Goal: Task Accomplishment & Management: Use online tool/utility

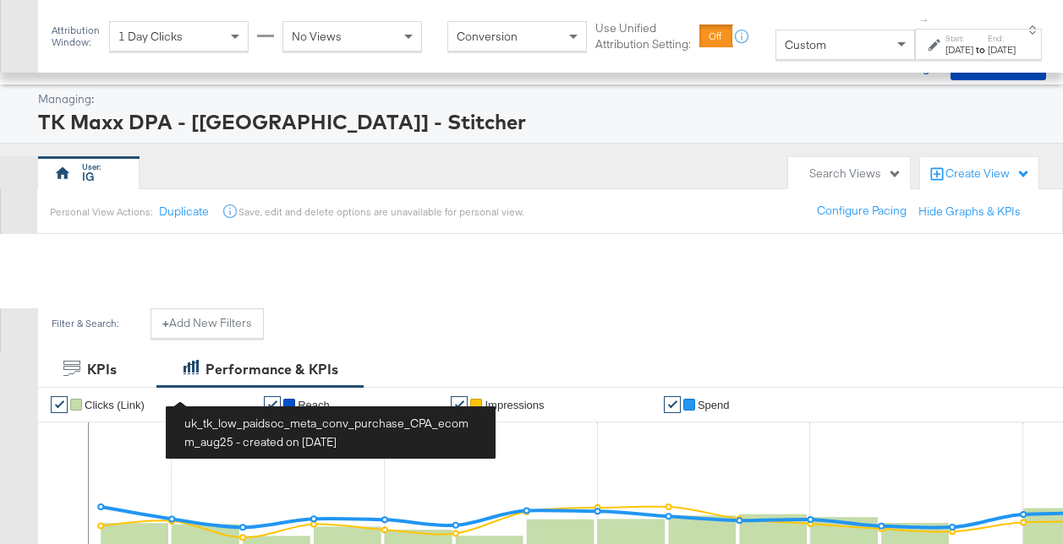
scroll to position [590, 0]
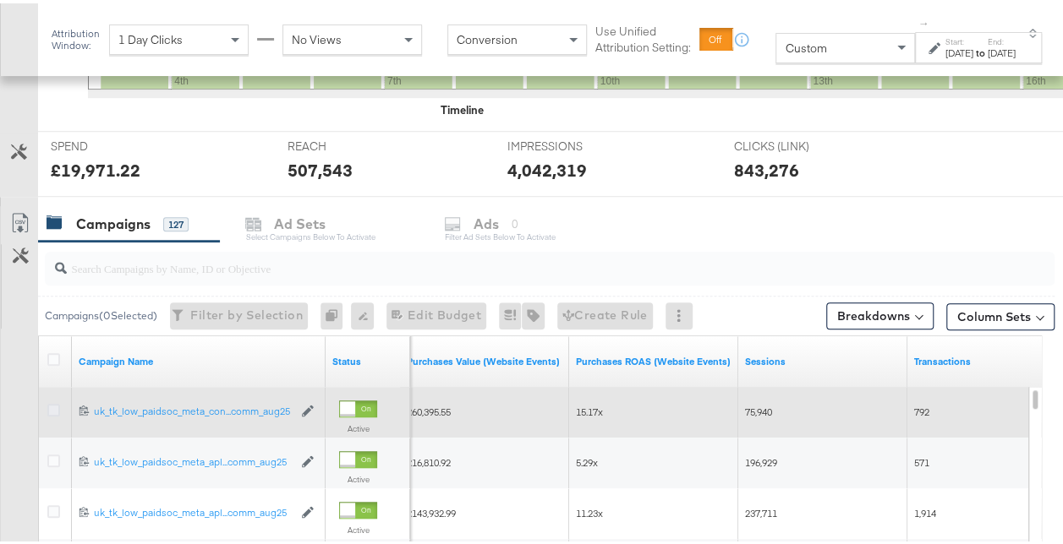
click at [49, 407] on icon at bounding box center [53, 407] width 13 height 13
click at [0, 0] on input "checkbox" at bounding box center [0, 0] width 0 height 0
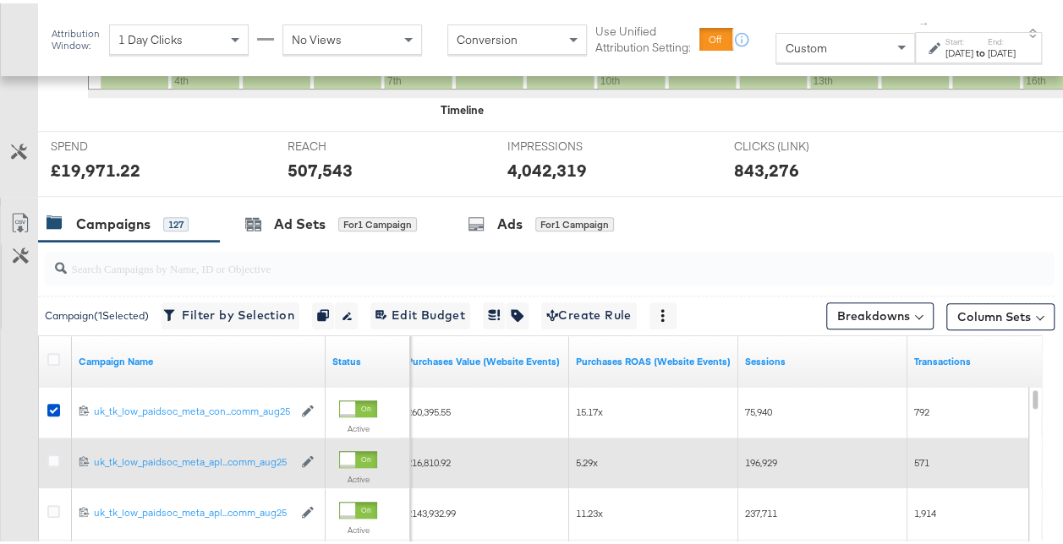
click at [54, 446] on div at bounding box center [56, 460] width 31 height 30
click at [54, 458] on icon at bounding box center [53, 457] width 13 height 13
click at [0, 0] on input "checkbox" at bounding box center [0, 0] width 0 height 0
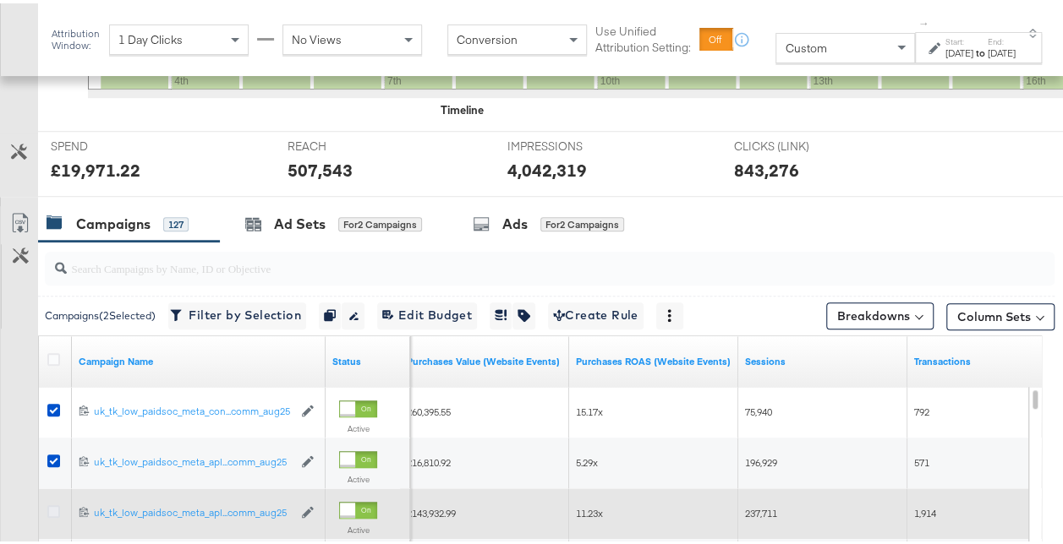
click at [52, 506] on icon at bounding box center [53, 508] width 13 height 13
click at [0, 0] on input "checkbox" at bounding box center [0, 0] width 0 height 0
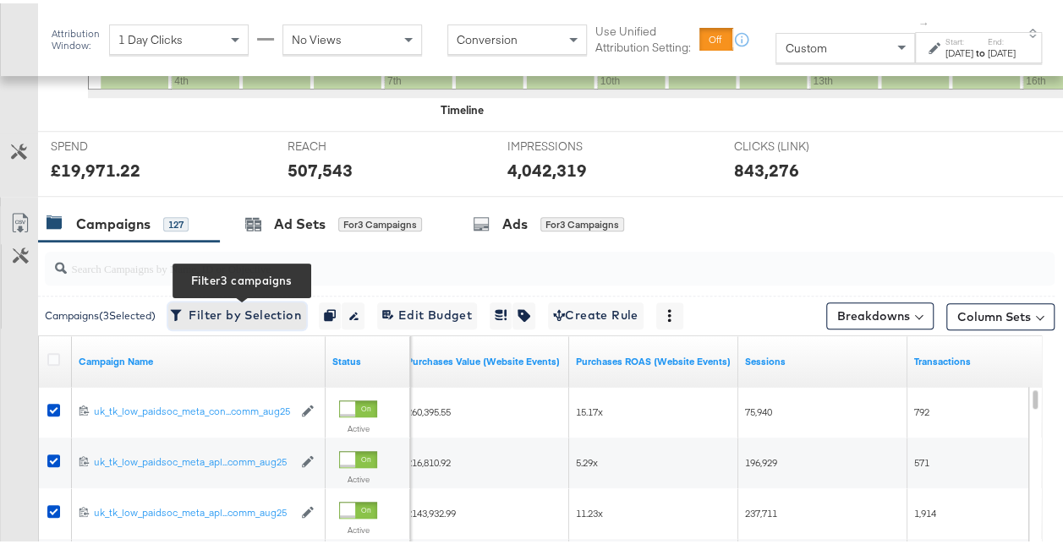
click at [257, 308] on span "Filter by Selection Filter 3 campaigns" at bounding box center [237, 312] width 128 height 21
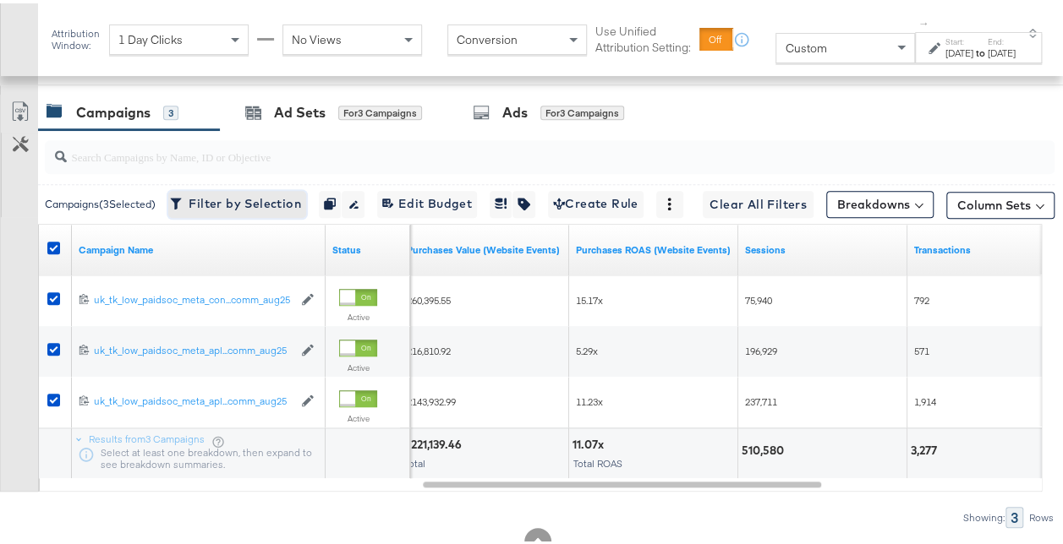
scroll to position [765, 0]
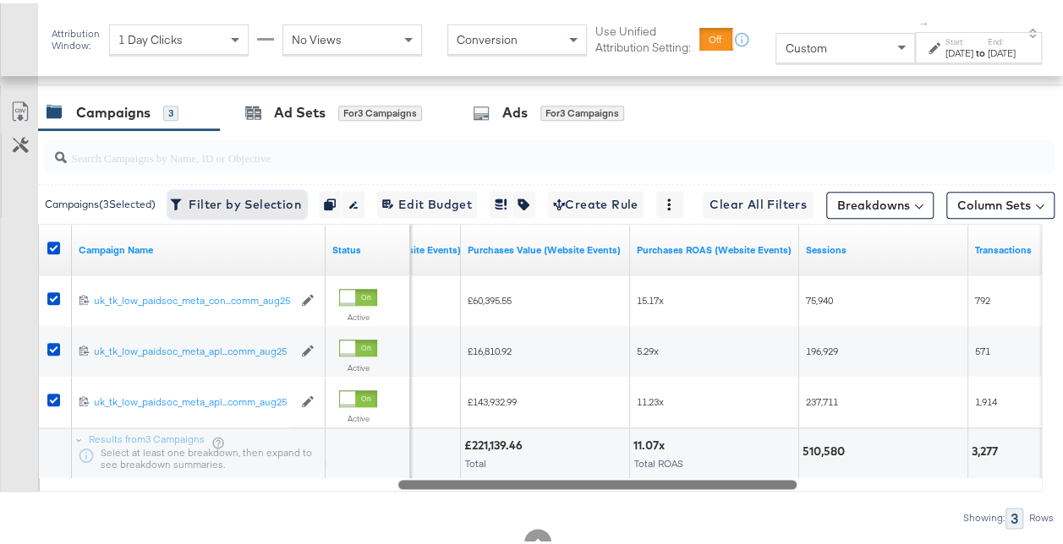
drag, startPoint x: 613, startPoint y: 473, endPoint x: 587, endPoint y: 473, distance: 26.2
click at [587, 473] on div at bounding box center [597, 480] width 398 height 14
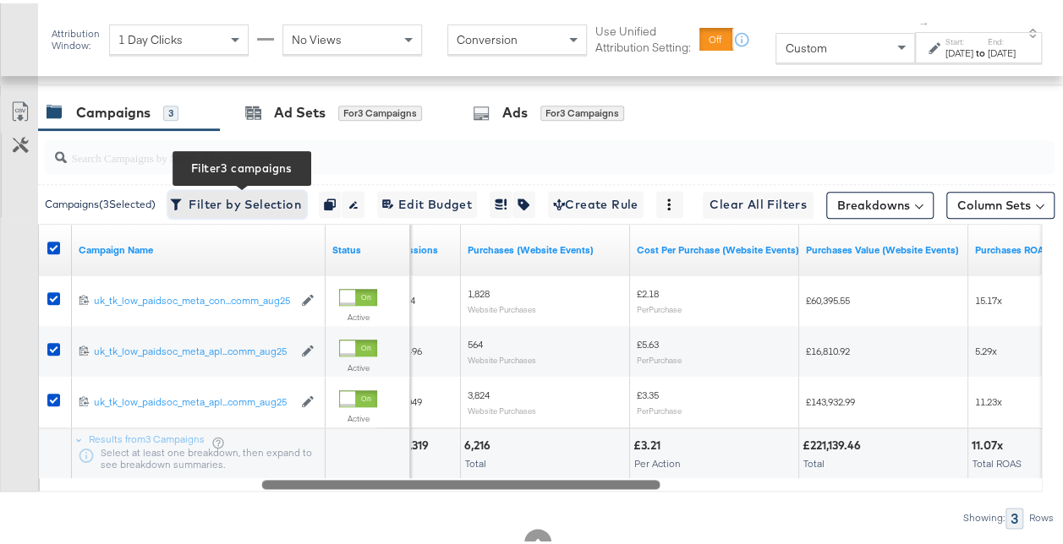
drag, startPoint x: 688, startPoint y: 477, endPoint x: 589, endPoint y: 458, distance: 100.6
click at [589, 458] on div "Campaign Name Status Impressions Purchases (Website Events) Cost Per Purchase (…" at bounding box center [540, 355] width 1004 height 268
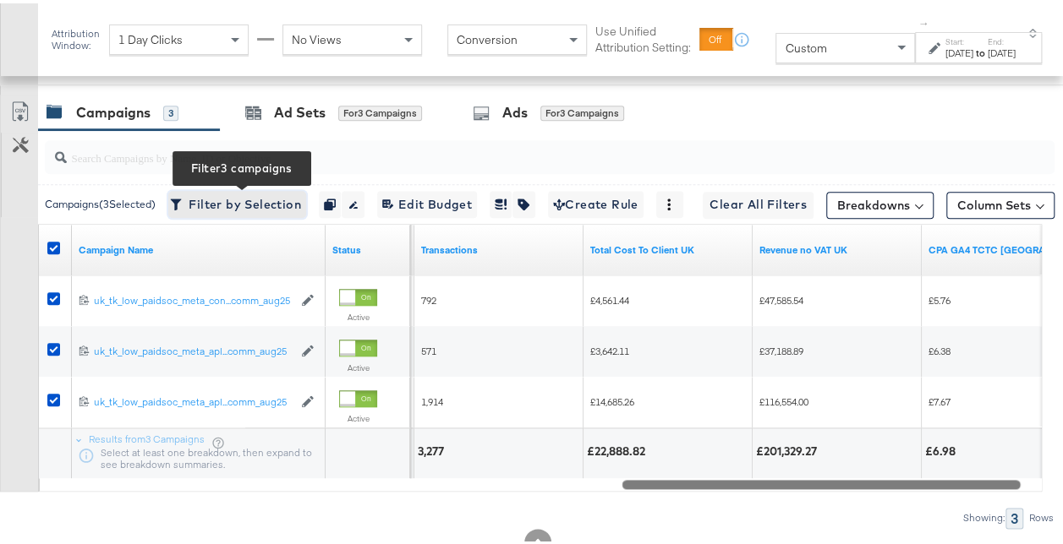
drag, startPoint x: 592, startPoint y: 477, endPoint x: 923, endPoint y: 492, distance: 331.8
click at [923, 492] on div "Campaigns ( 3 Selected) Filter by Selection Filter 3 campaigns Duplicate 3 camp…" at bounding box center [527, 326] width 1054 height 398
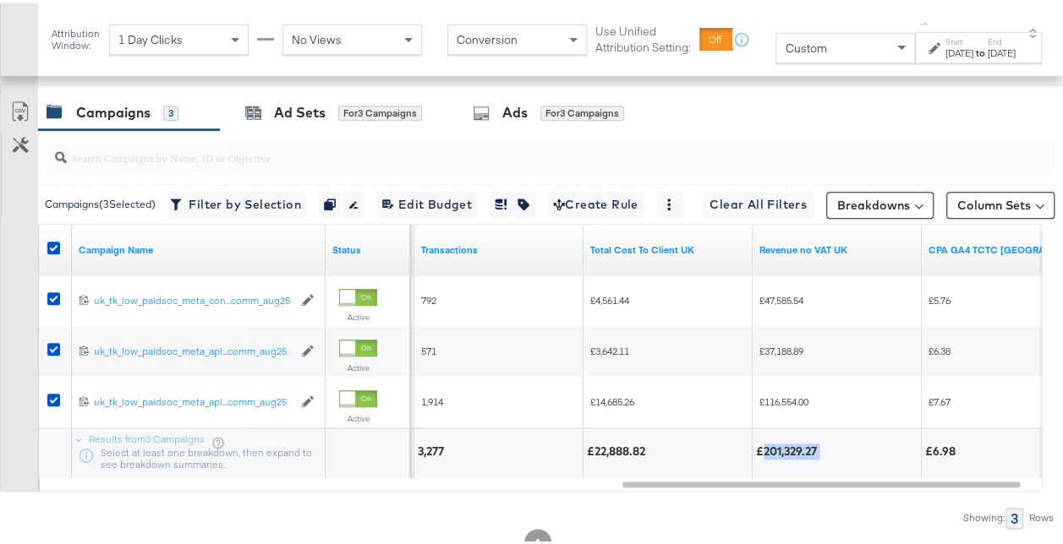
drag, startPoint x: 761, startPoint y: 445, endPoint x: 822, endPoint y: 446, distance: 60.9
click at [822, 446] on div "£201,329.27" at bounding box center [789, 448] width 66 height 16
click at [838, 526] on div at bounding box center [537, 539] width 1075 height 27
drag, startPoint x: 764, startPoint y: 441, endPoint x: 827, endPoint y: 441, distance: 62.6
click at [827, 441] on div "£201,329.27" at bounding box center [836, 448] width 161 height 16
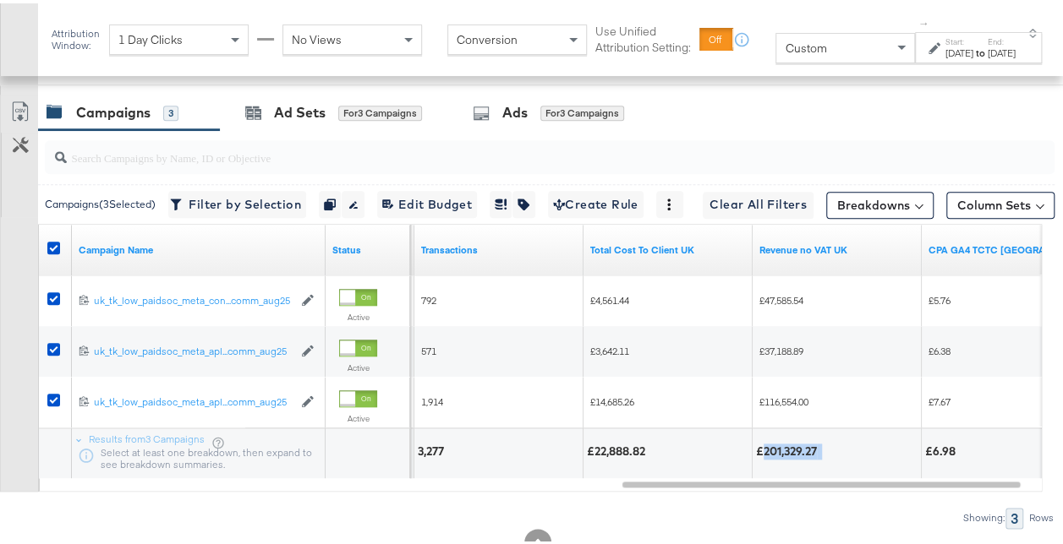
copy div "201,329.27"
click at [751, 539] on div at bounding box center [537, 539] width 1075 height 27
drag, startPoint x: 765, startPoint y: 446, endPoint x: 825, endPoint y: 448, distance: 60.1
click at [825, 448] on div "£201,329.27" at bounding box center [836, 448] width 161 height 16
copy div "201,329.27"
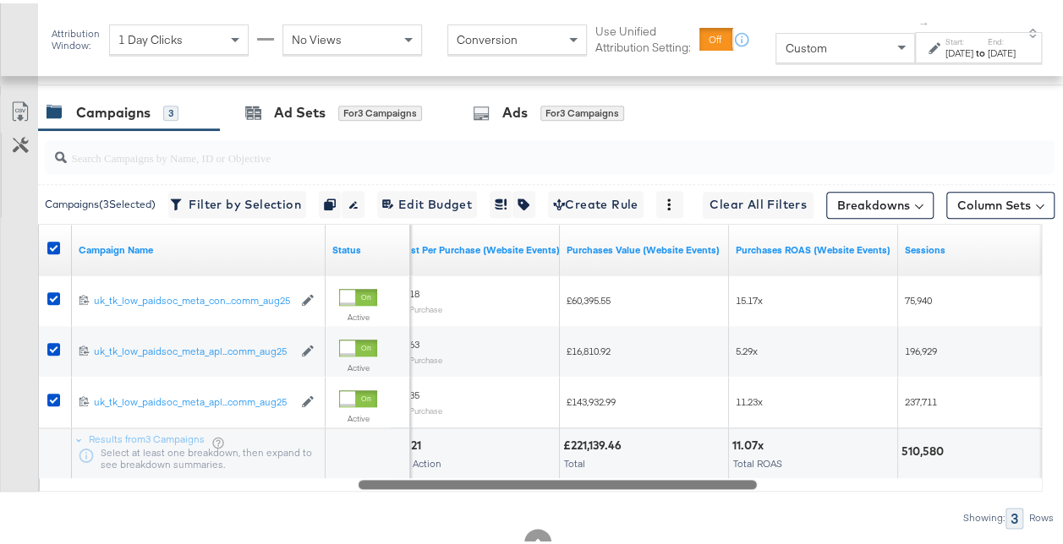
drag, startPoint x: 776, startPoint y: 479, endPoint x: 516, endPoint y: 469, distance: 260.6
click at [516, 469] on div "Campaign Name Status Cost Per Purchase (Website Events) Purchases Value (Websit…" at bounding box center [540, 355] width 1004 height 268
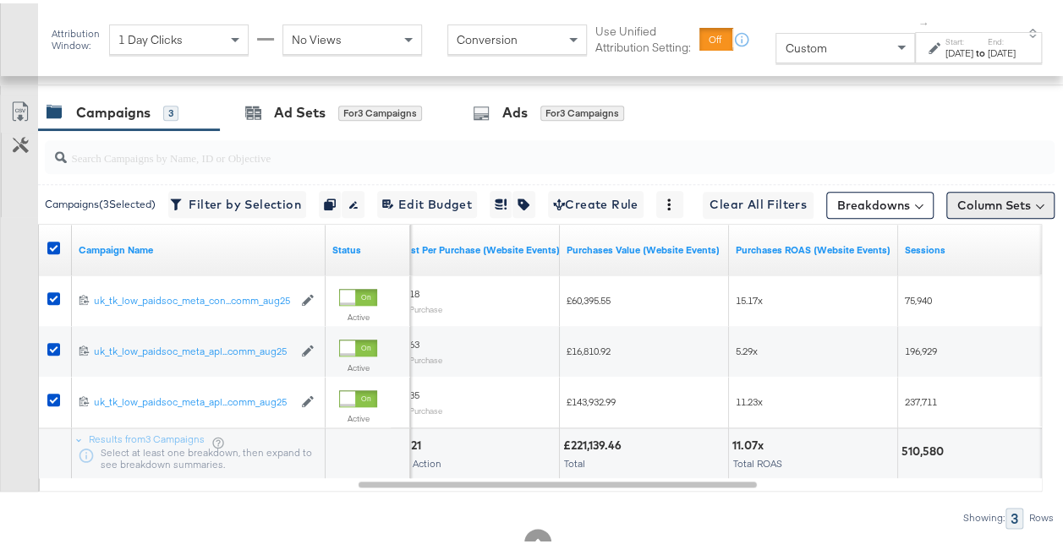
click at [976, 194] on button "Column Sets" at bounding box center [1000, 202] width 108 height 27
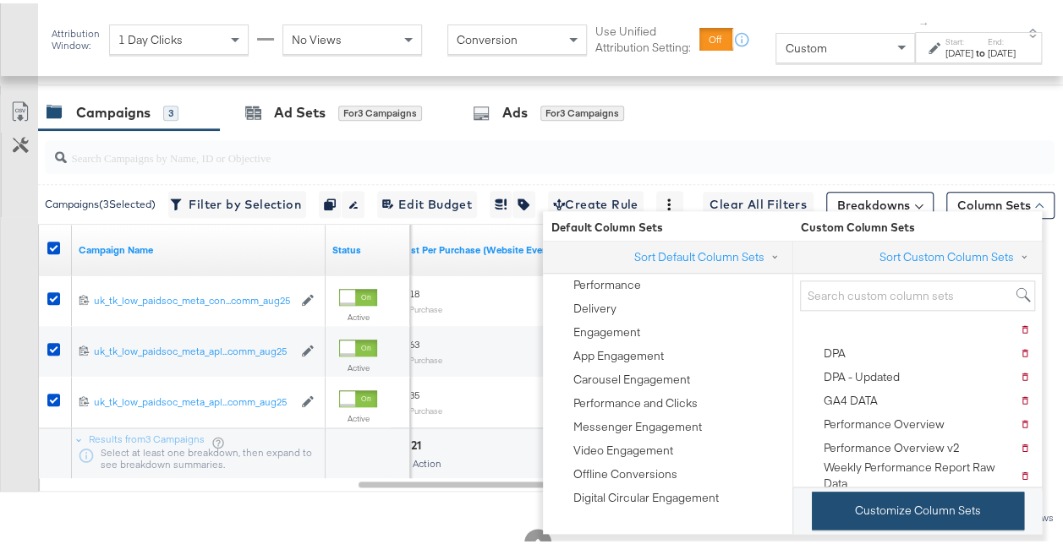
click at [894, 496] on button "Customize Column Sets" at bounding box center [918, 508] width 212 height 38
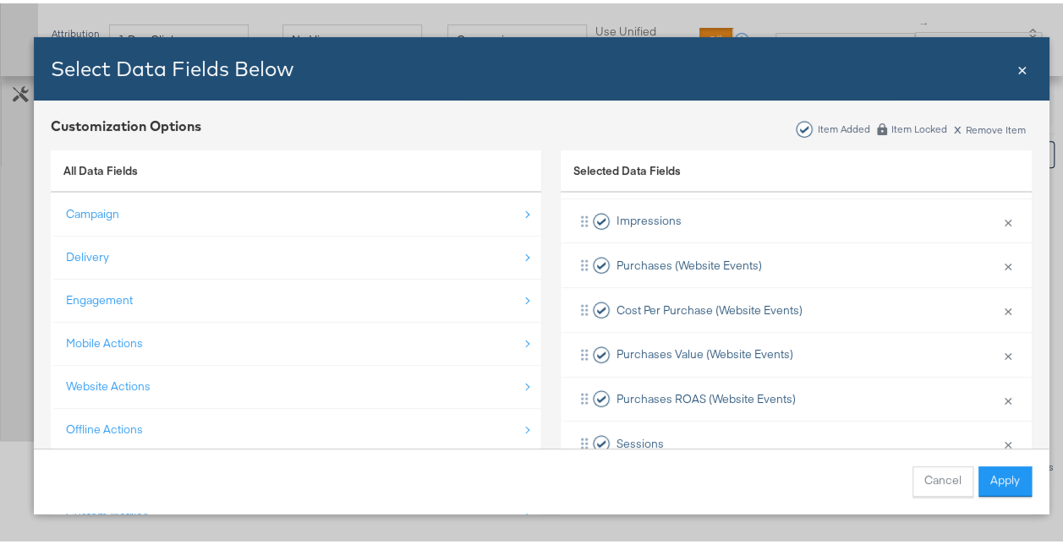
scroll to position [22, 0]
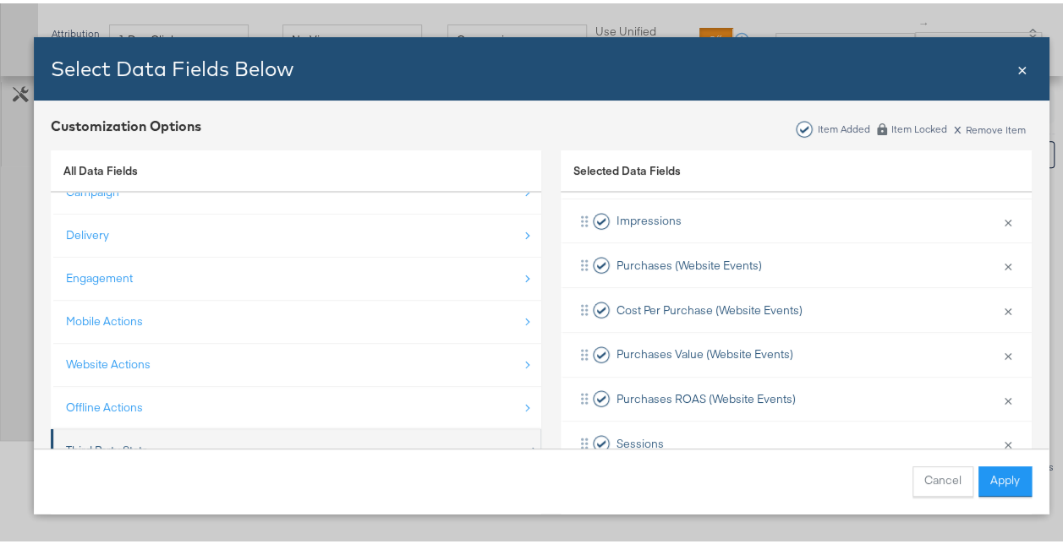
click at [460, 432] on div "Third Party Stats" at bounding box center [297, 447] width 462 height 35
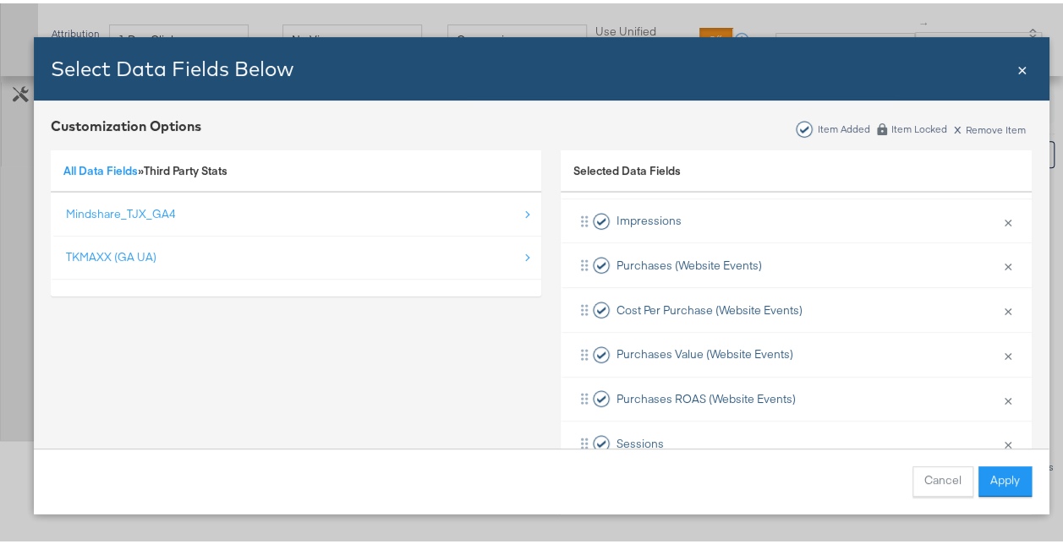
scroll to position [0, 0]
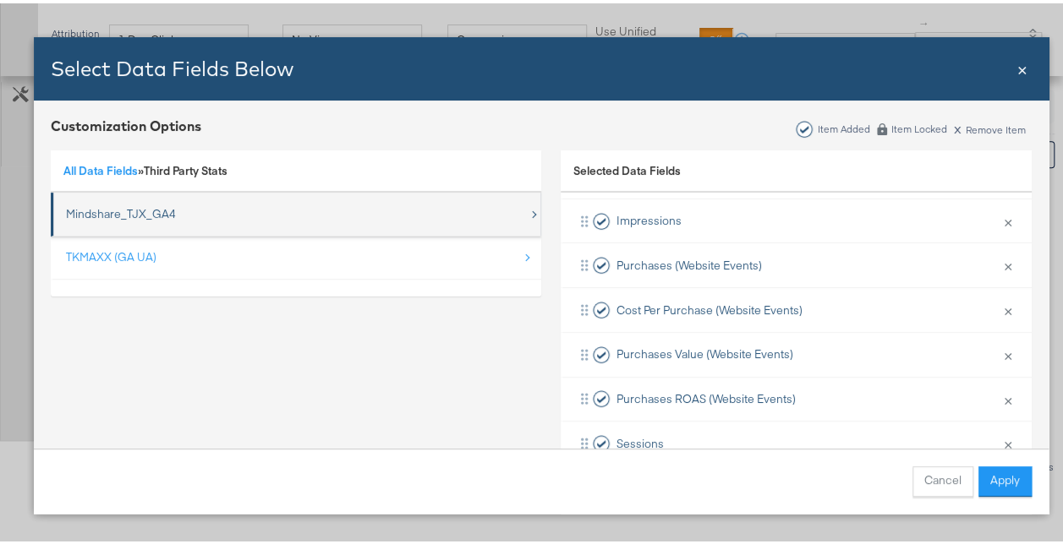
click at [183, 206] on div "Mindshare_TJX_GA4" at bounding box center [297, 211] width 462 height 35
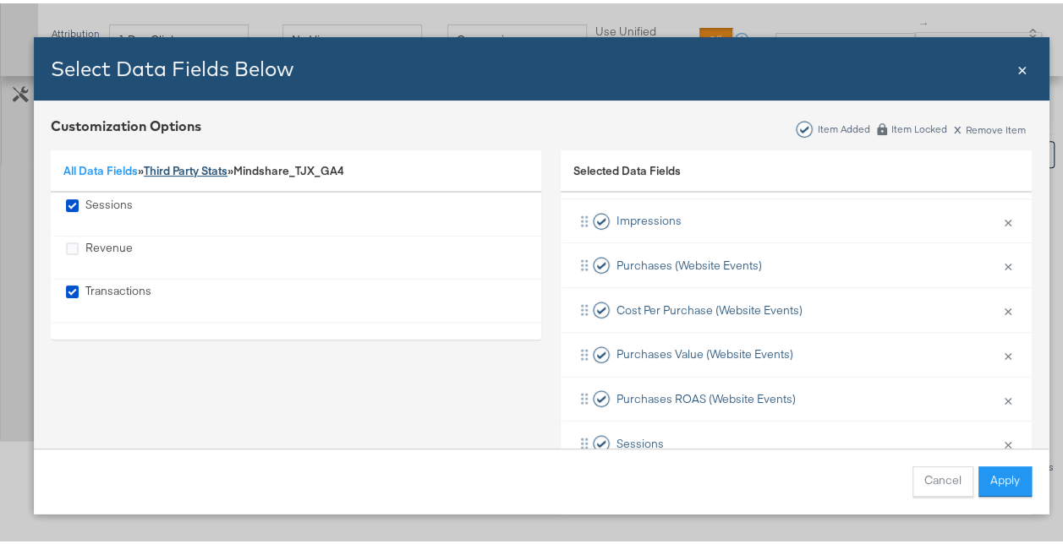
click at [172, 170] on link "Third Party Stats" at bounding box center [186, 167] width 84 height 15
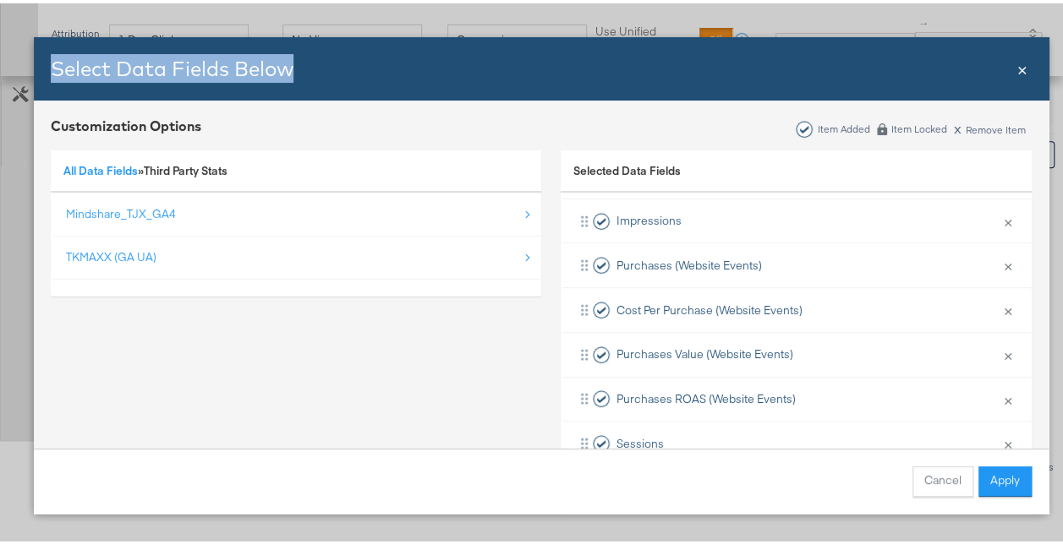
drag, startPoint x: 404, startPoint y: 66, endPoint x: 462, endPoint y: 31, distance: 67.1
click at [462, 31] on div "Select Data Fields Below Close × Customization Options Item Added Item Locked x…" at bounding box center [537, 272] width 1075 height 544
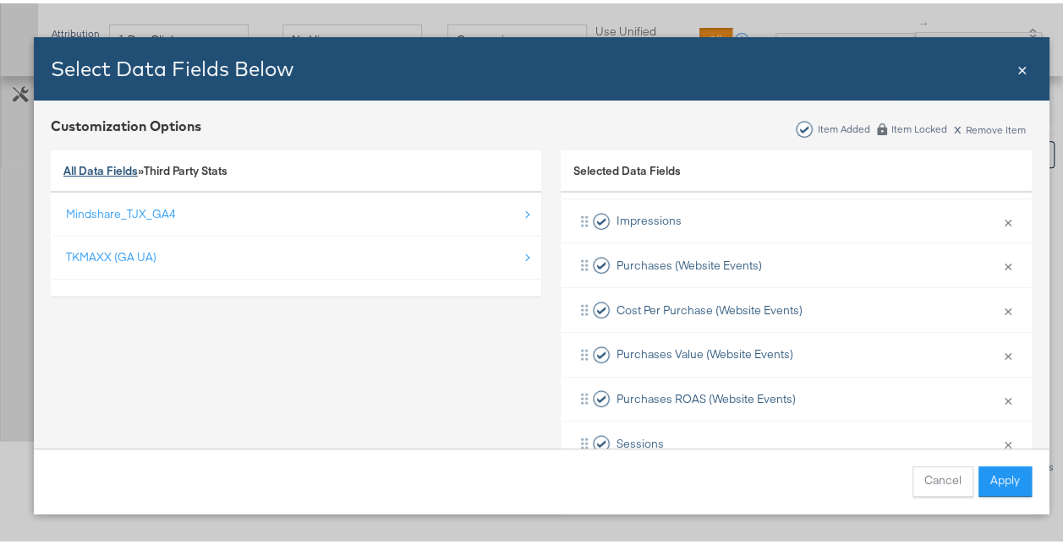
click at [115, 169] on link "All Data Fields" at bounding box center [100, 167] width 74 height 15
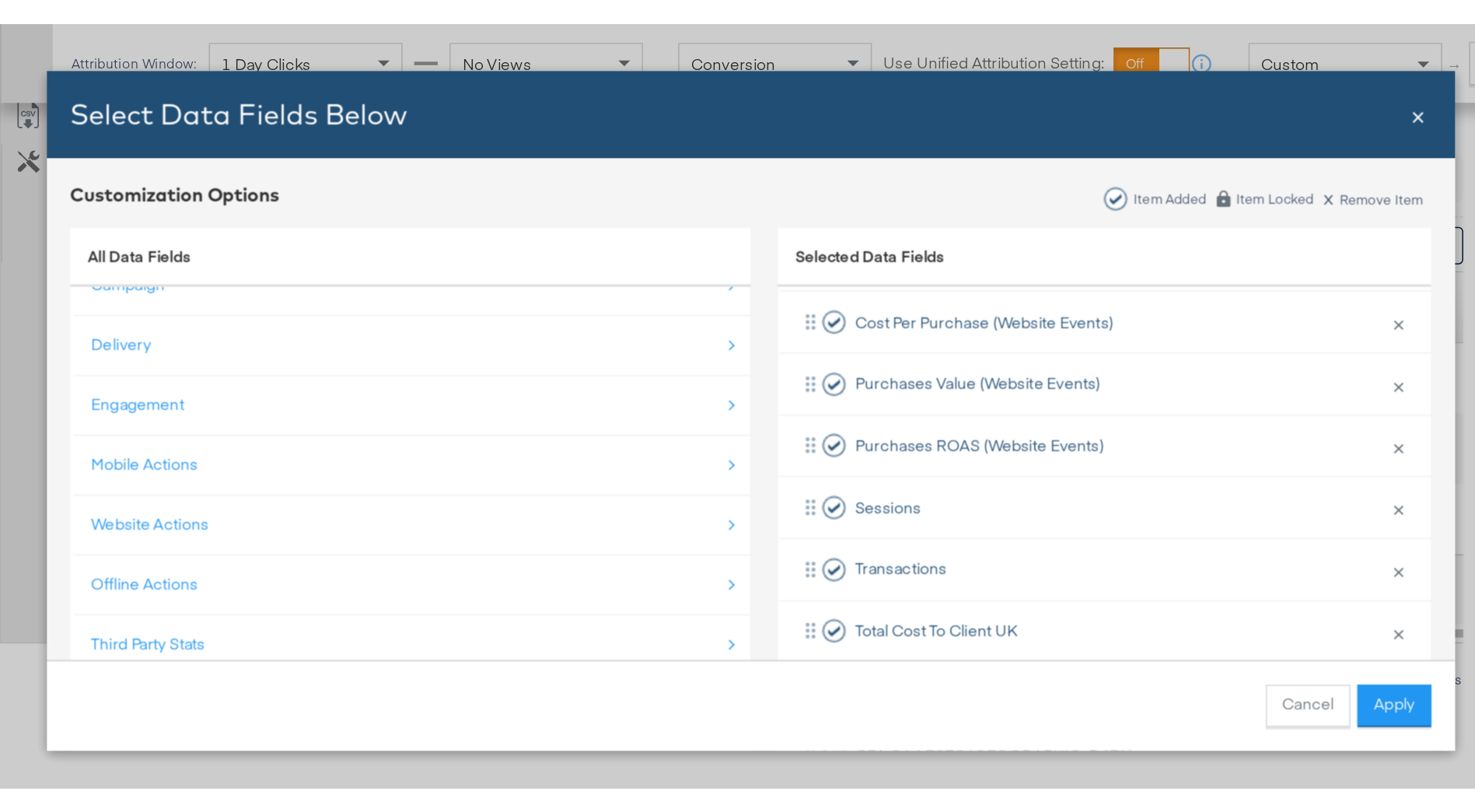
scroll to position [405, 0]
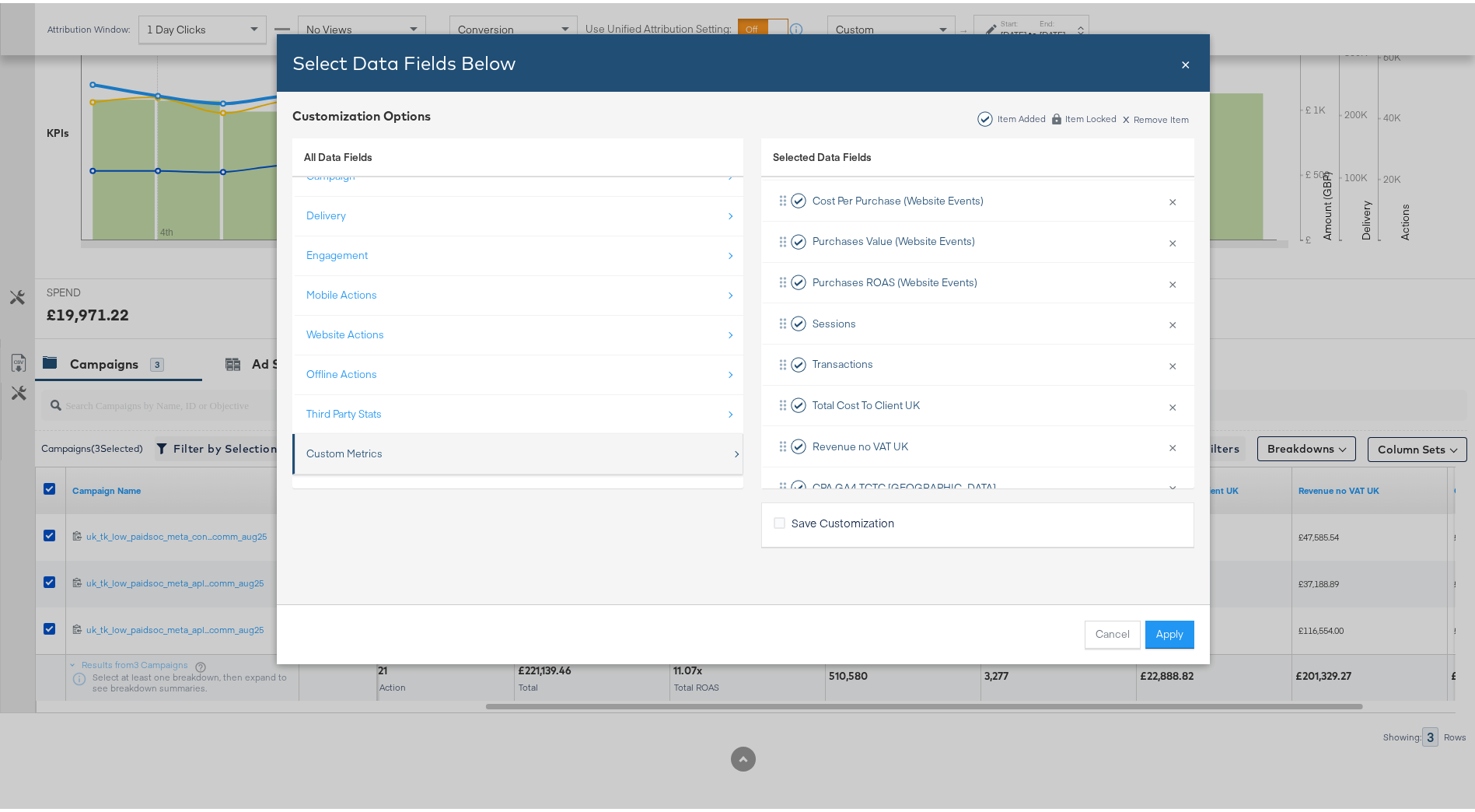
click at [433, 465] on div "Custom Metrics" at bounding box center [519, 451] width 425 height 32
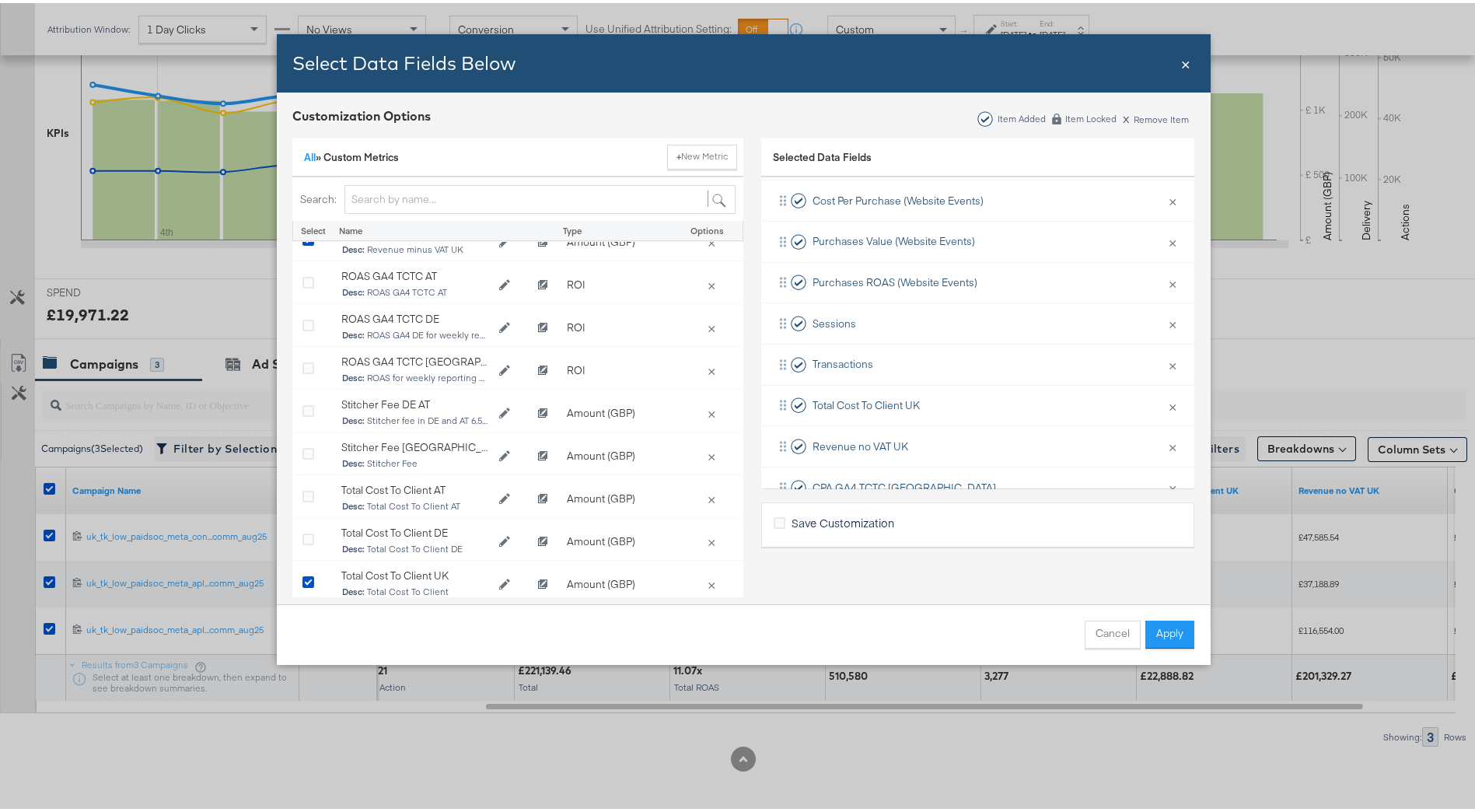
scroll to position [591, 0]
click at [977, 500] on button "Apply" at bounding box center [1169, 631] width 49 height 28
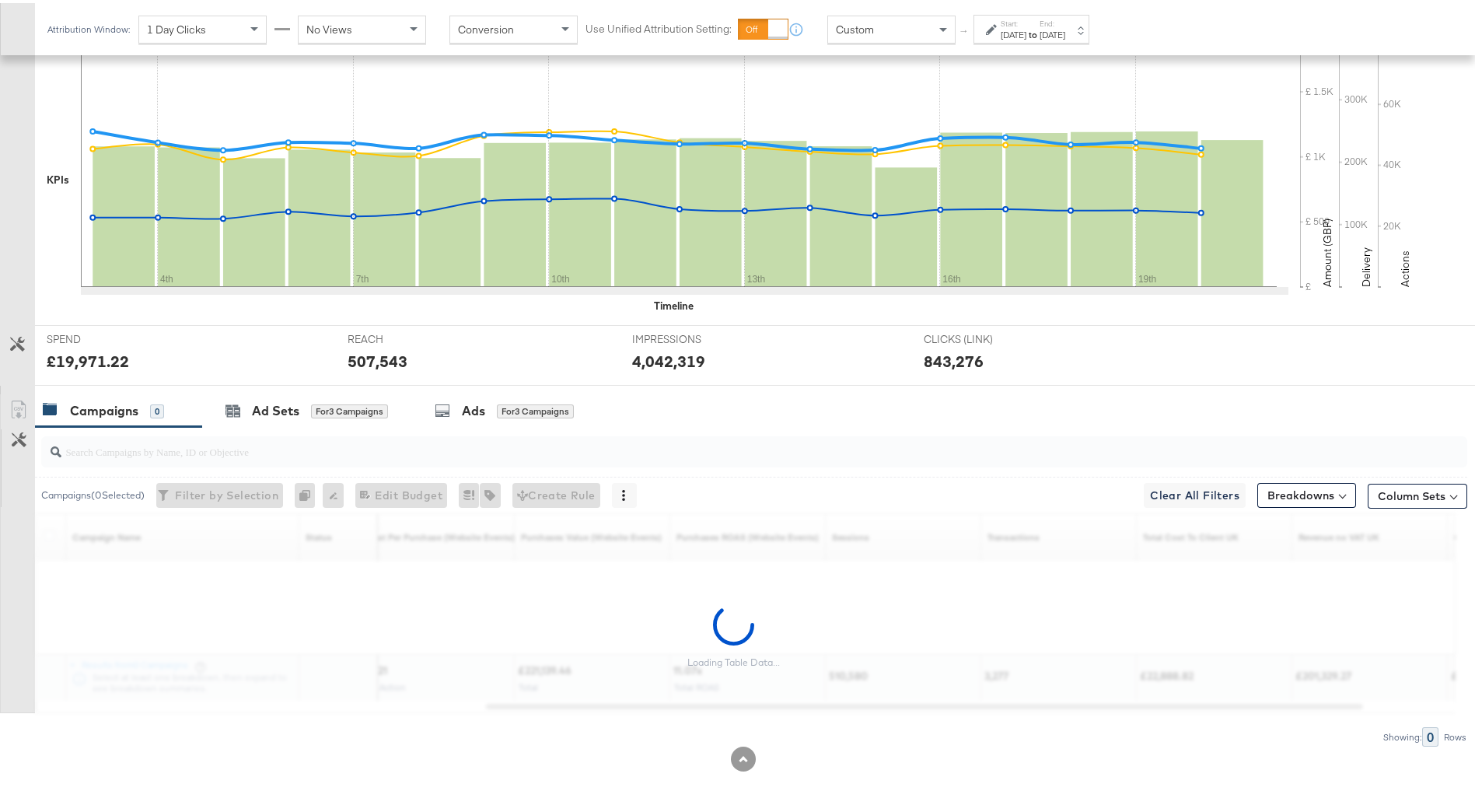
scroll to position [358, 0]
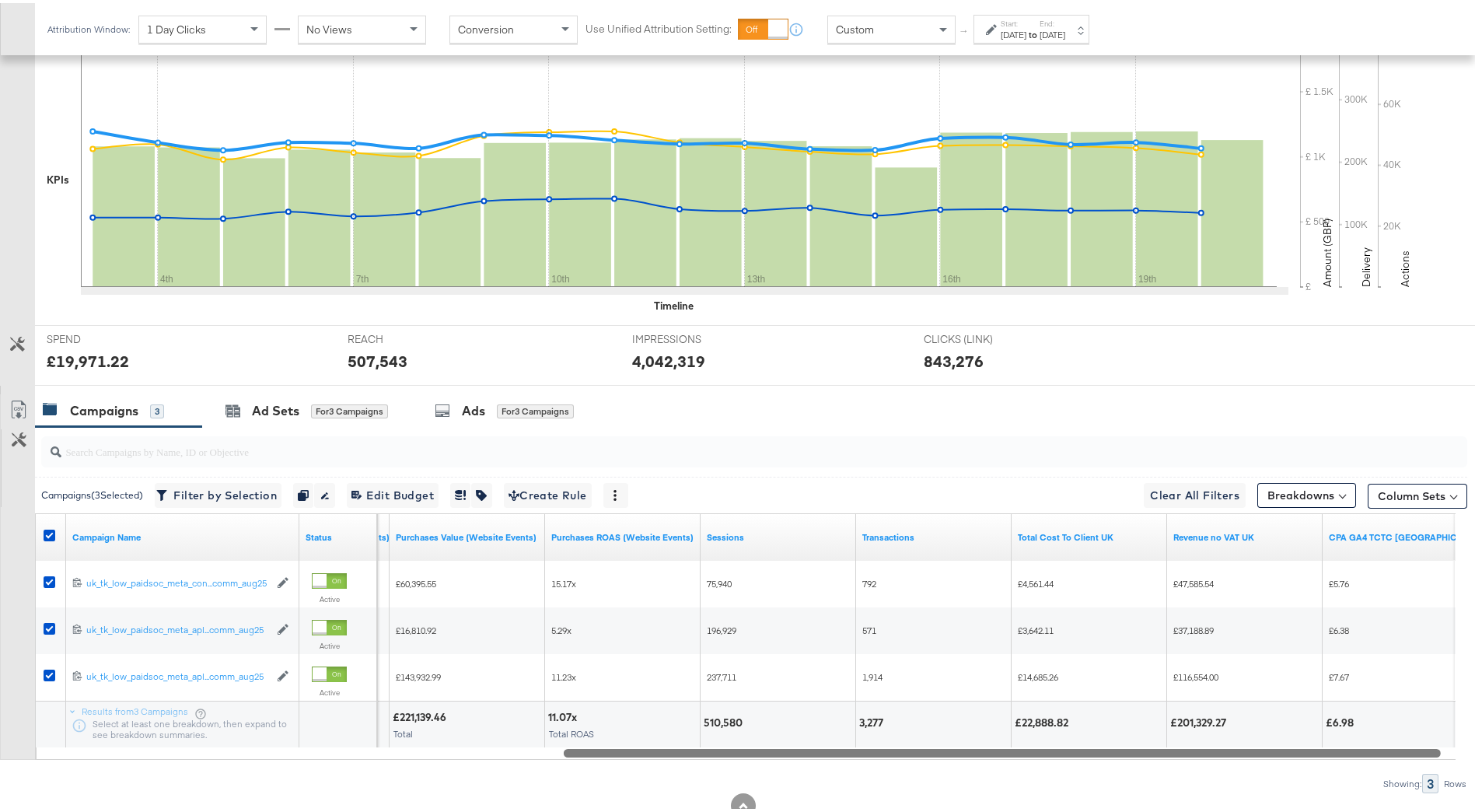
drag, startPoint x: 787, startPoint y: 752, endPoint x: 920, endPoint y: 801, distance: 141.7
click at [920, 500] on div "KPIs Performance & KPIs Customize KPIs ✔ Clicks (Link) ✔ Reach ✔ Impressions ✔ …" at bounding box center [743, 422] width 1486 height 873
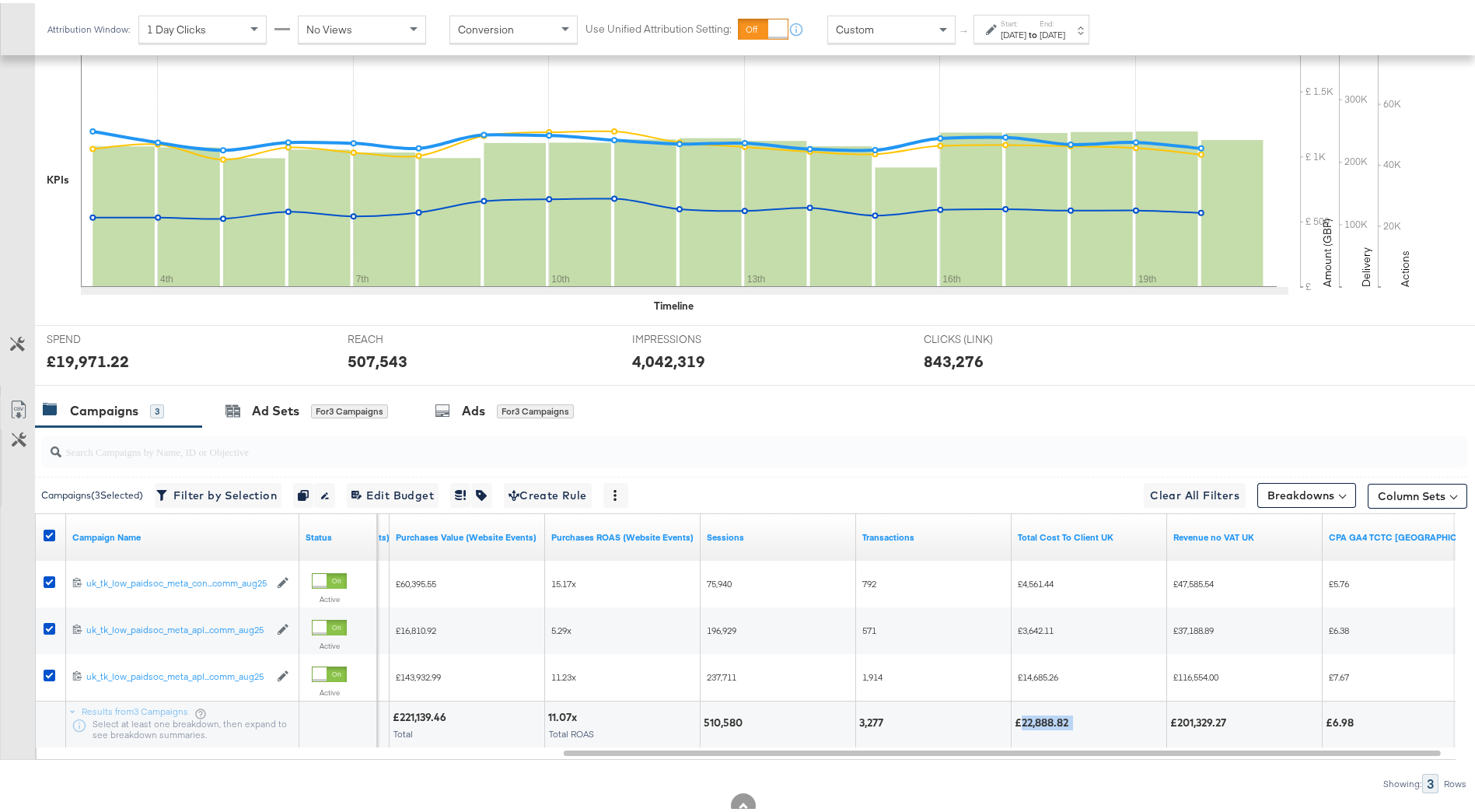
drag, startPoint x: 1021, startPoint y: 723, endPoint x: 1074, endPoint y: 723, distance: 53.0
click at [977, 500] on div "£22,888.82" at bounding box center [1088, 719] width 148 height 15
drag, startPoint x: 1074, startPoint y: 723, endPoint x: 1044, endPoint y: 718, distance: 30.4
copy div "22,888.82"
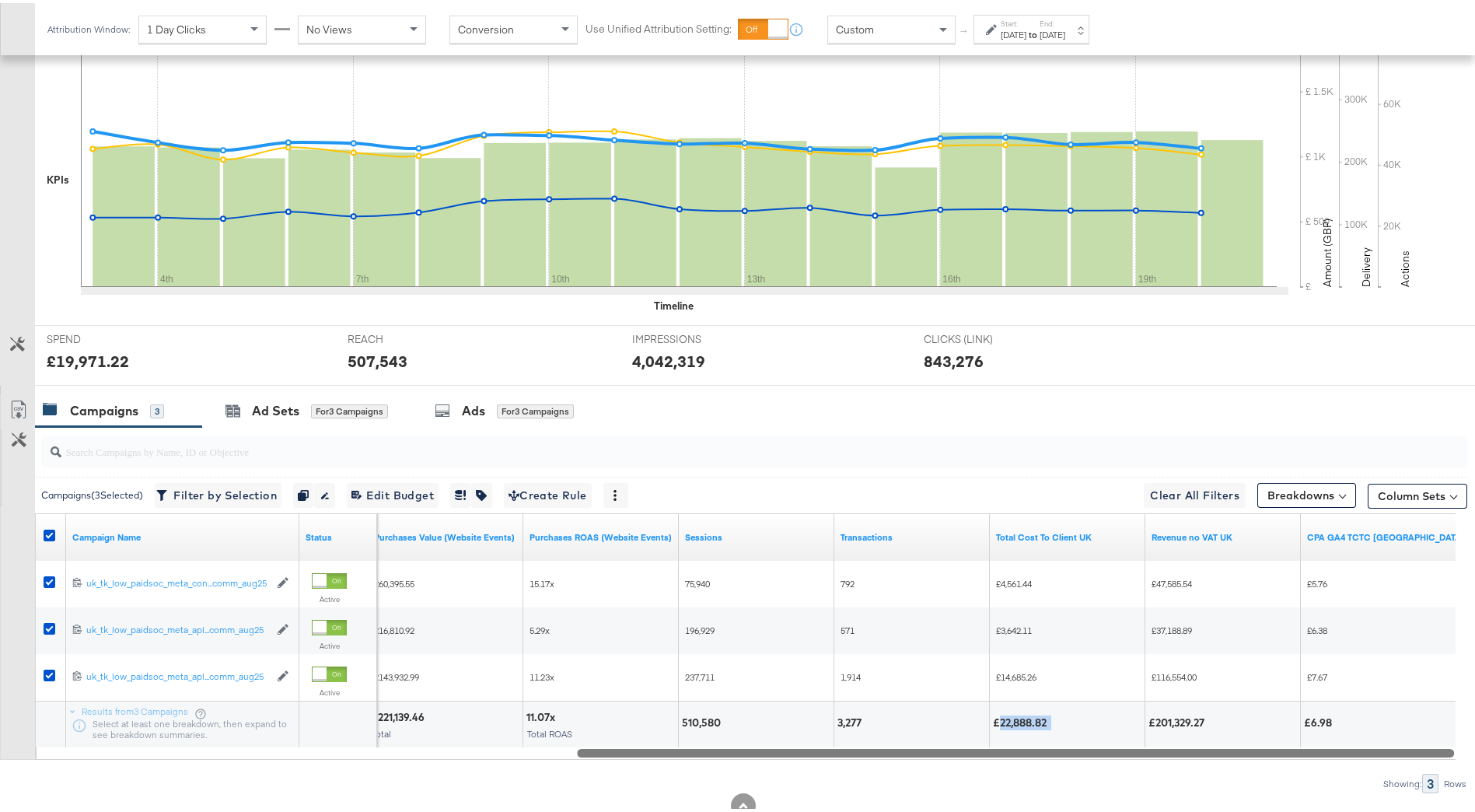
drag, startPoint x: 849, startPoint y: 752, endPoint x: 950, endPoint y: 774, distance: 103.4
click at [950, 500] on div "Campaigns ( 3 Selected) Filter by Selection Filter 3 campaigns Duplicate 3 camp…" at bounding box center [733, 607] width 1467 height 366
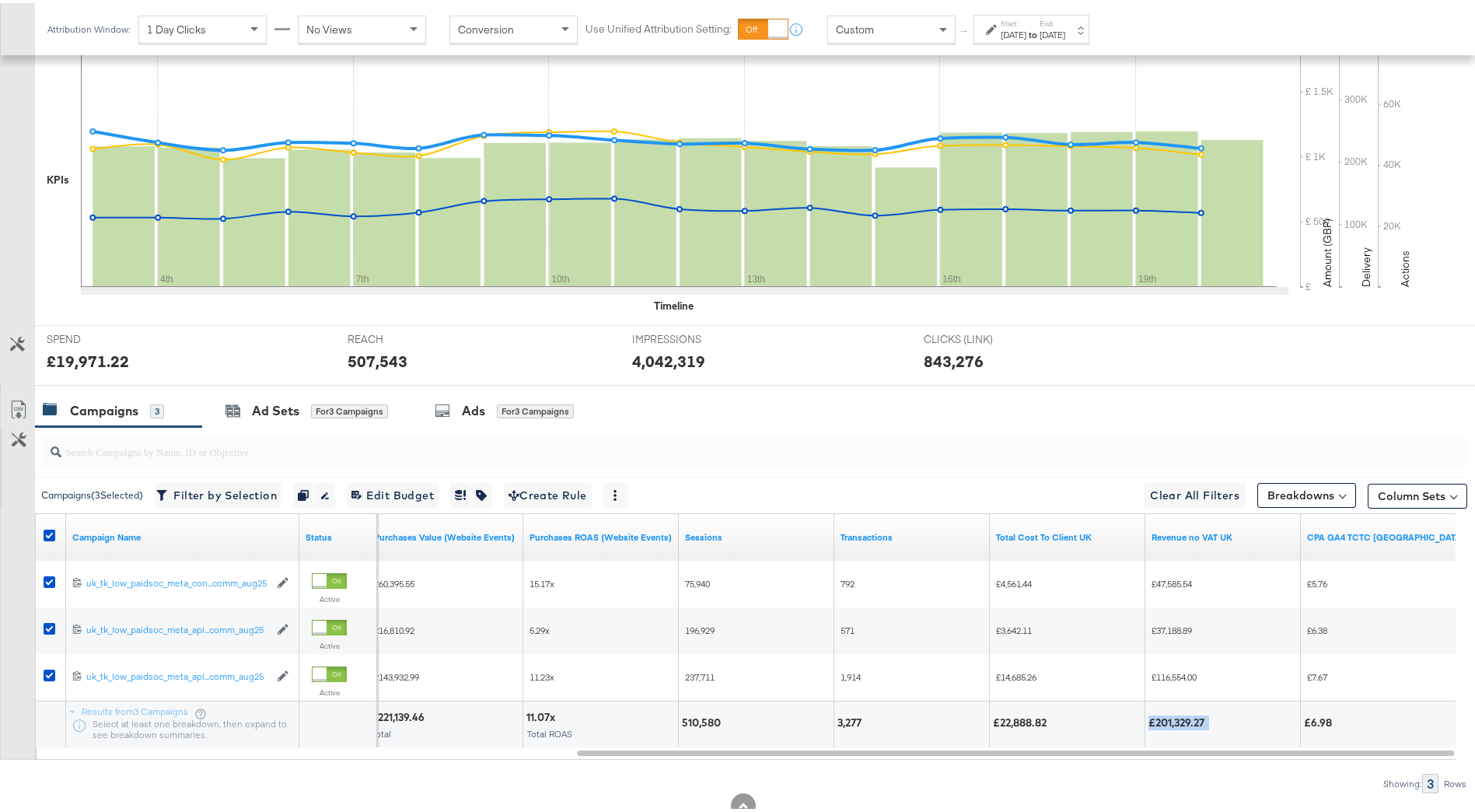
drag, startPoint x: 1150, startPoint y: 720, endPoint x: 1225, endPoint y: 717, distance: 75.1
click at [977, 500] on div "£201,329.27" at bounding box center [1222, 719] width 148 height 15
drag, startPoint x: 1225, startPoint y: 717, endPoint x: 1189, endPoint y: 716, distance: 36.0
copy div "£201,329.27"
